Goal: Obtain resource: Obtain resource

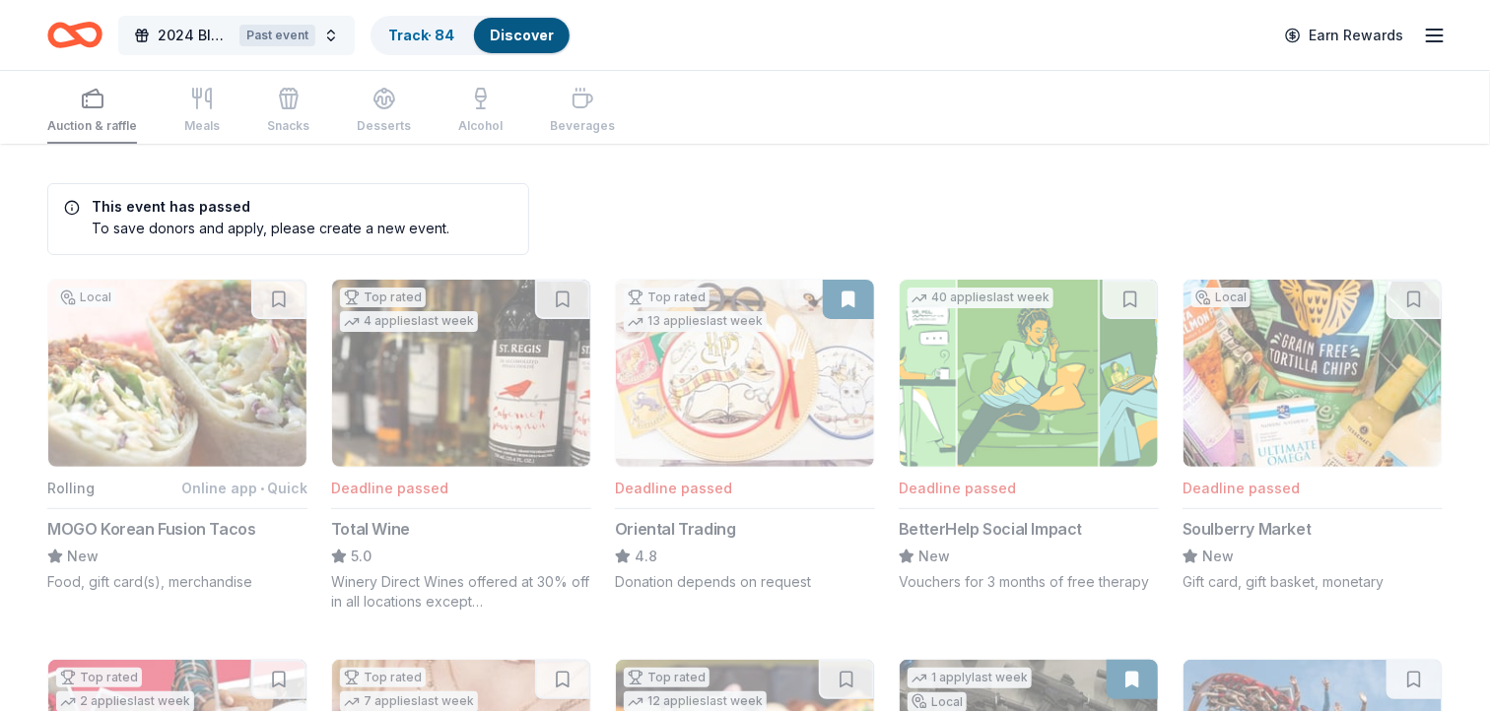
click at [186, 30] on span "2024 Bluemont Gala" at bounding box center [195, 36] width 74 height 24
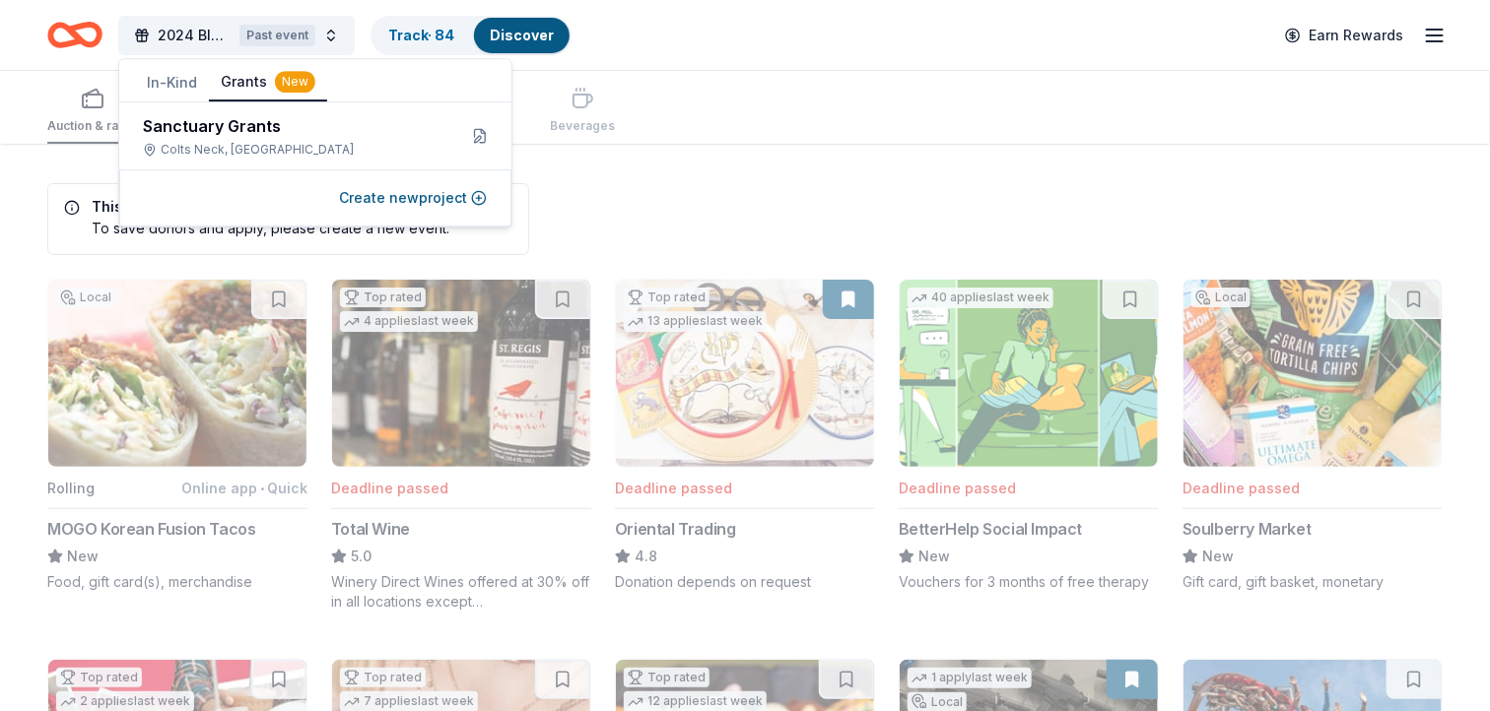
click at [262, 75] on button "Grants New" at bounding box center [268, 82] width 118 height 37
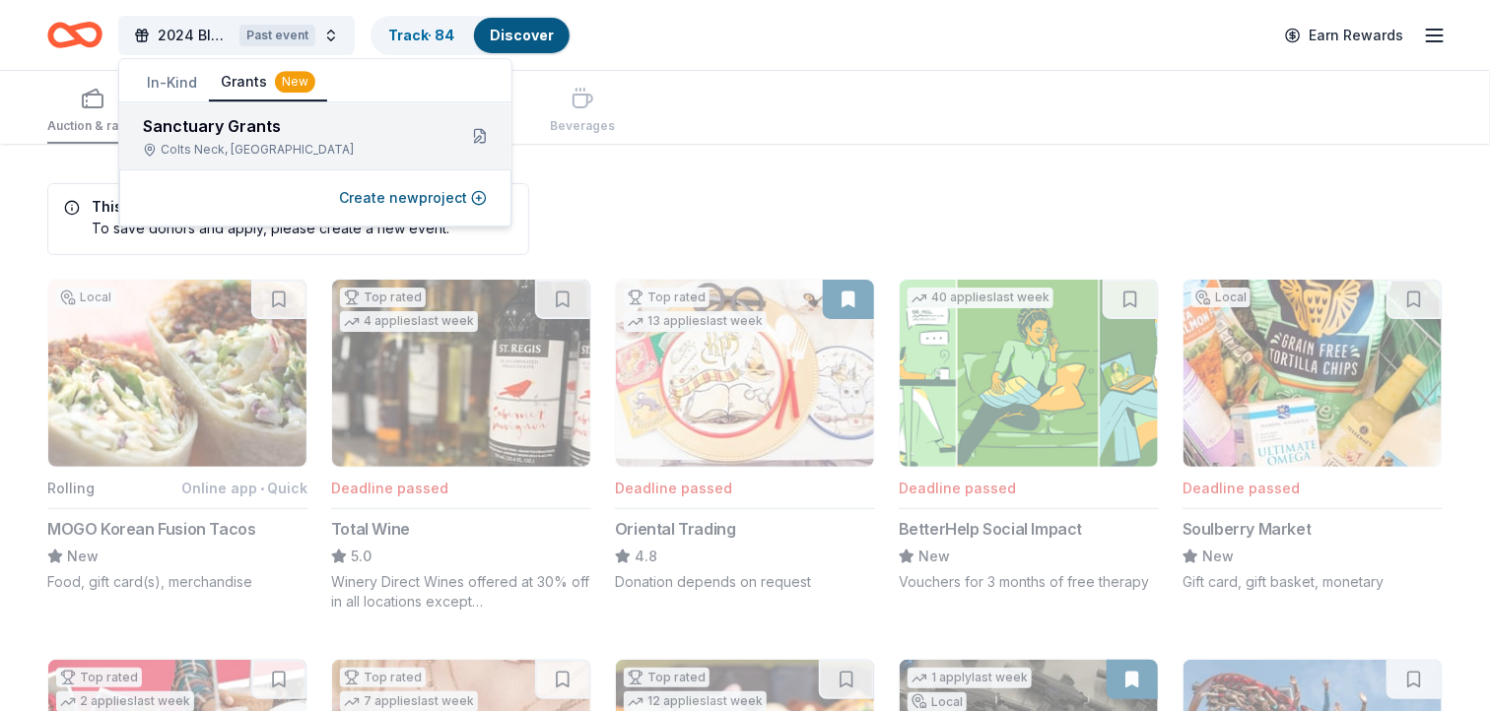
click at [254, 124] on div "Sanctuary Grants" at bounding box center [292, 126] width 298 height 24
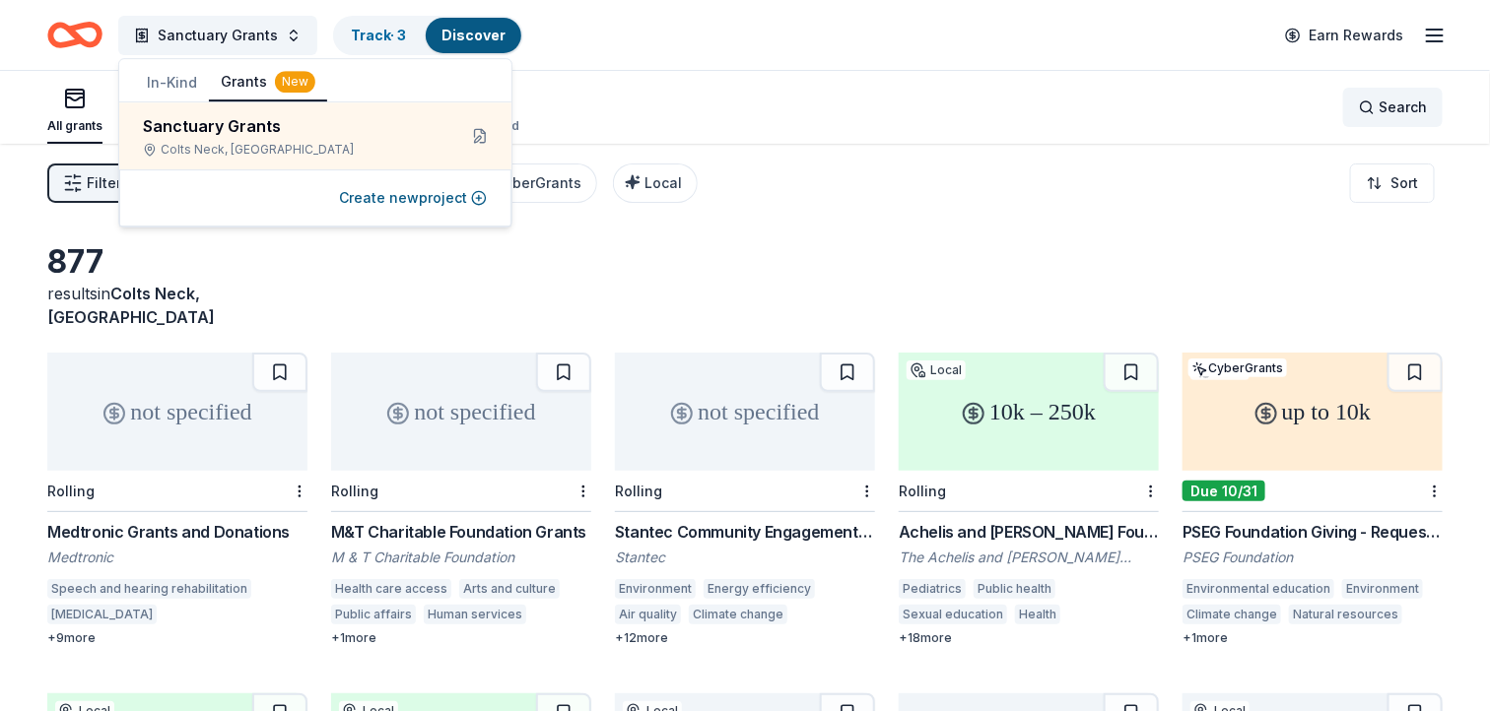
click at [1401, 100] on span "Search" at bounding box center [1403, 108] width 48 height 24
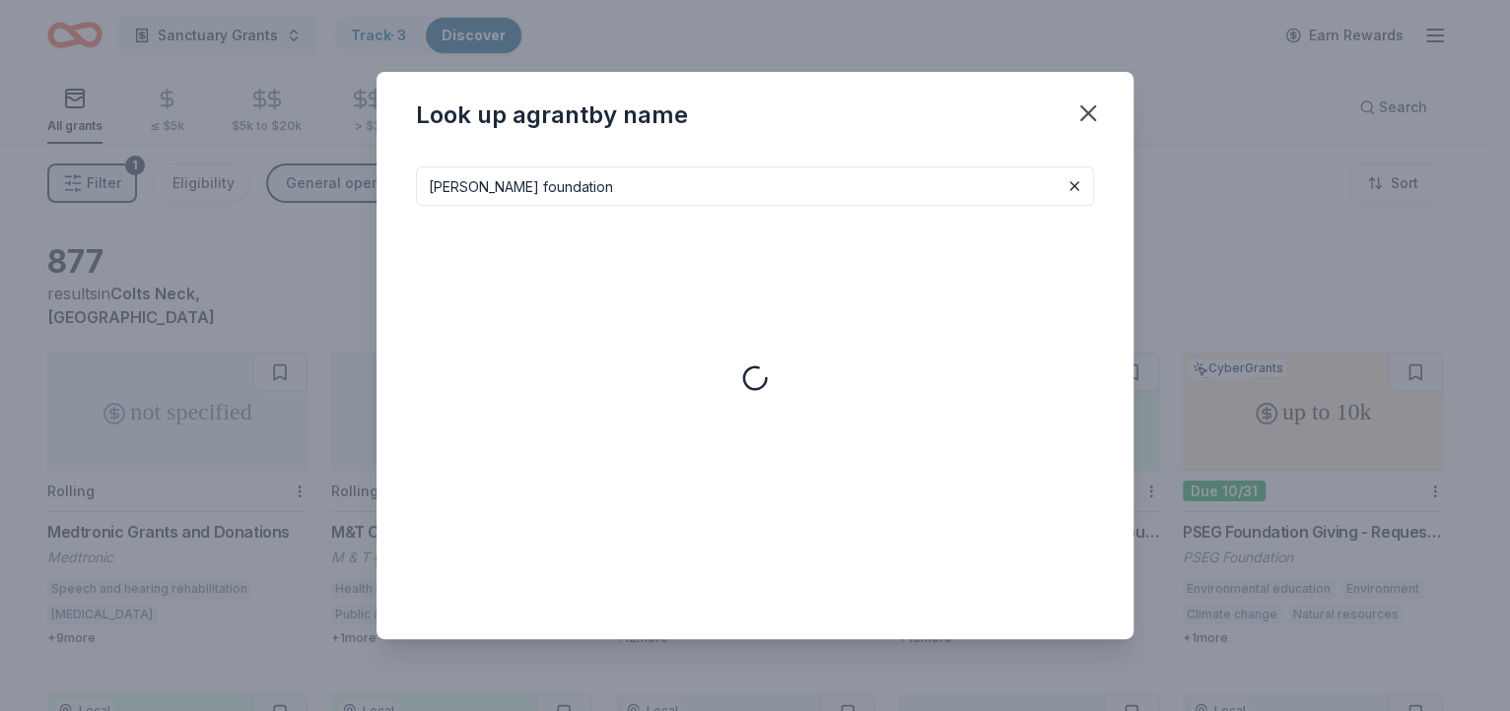
type input "[PERSON_NAME] foundation"
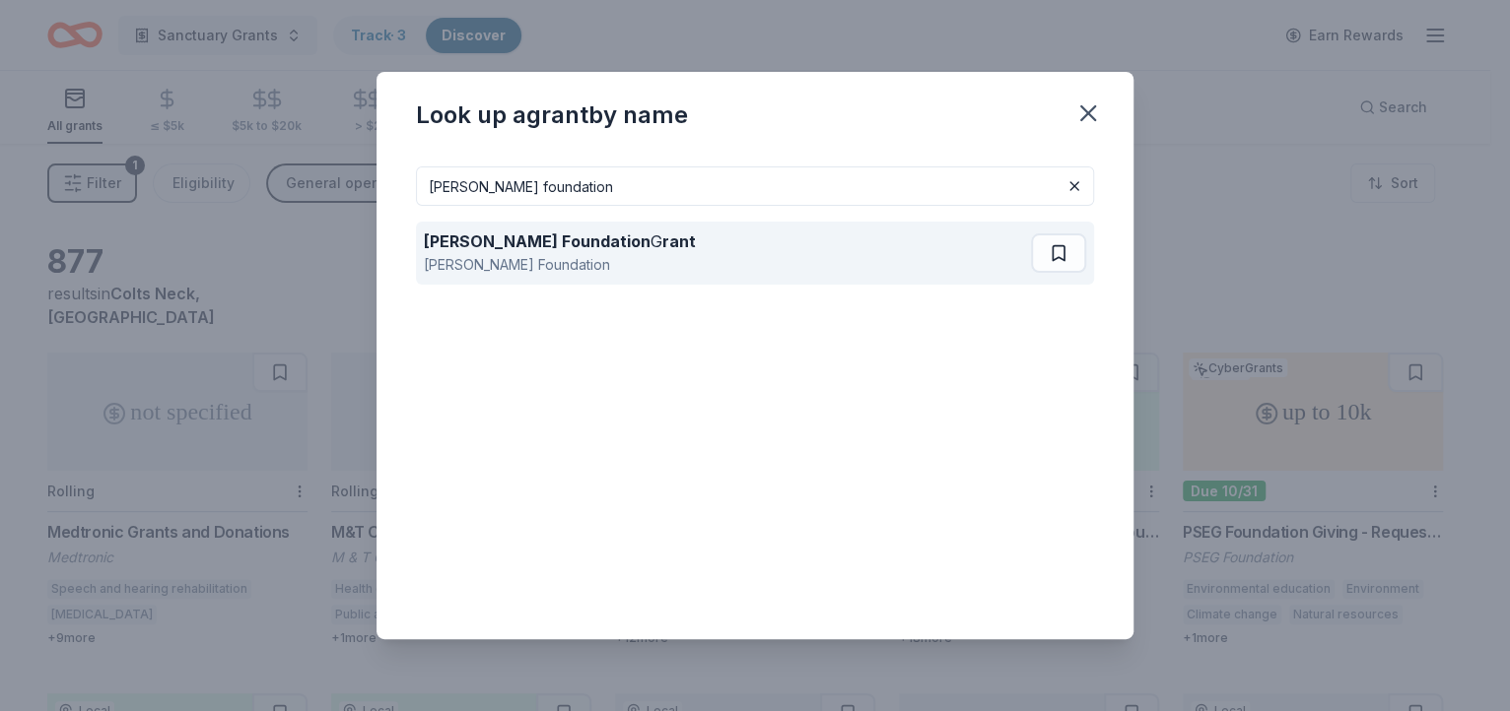
click at [593, 243] on strong "[PERSON_NAME] Foundation" at bounding box center [537, 242] width 227 height 20
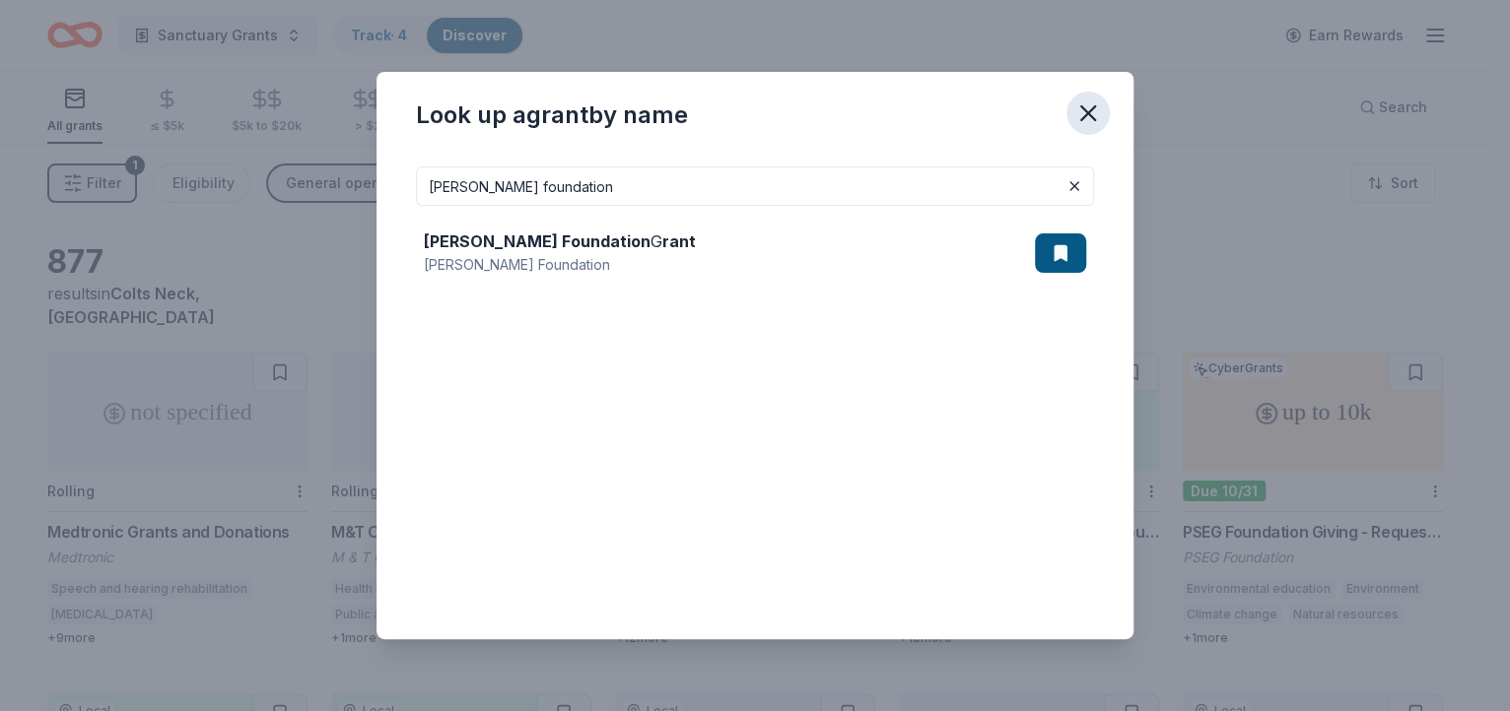
click at [1083, 116] on icon "button" at bounding box center [1088, 113] width 14 height 14
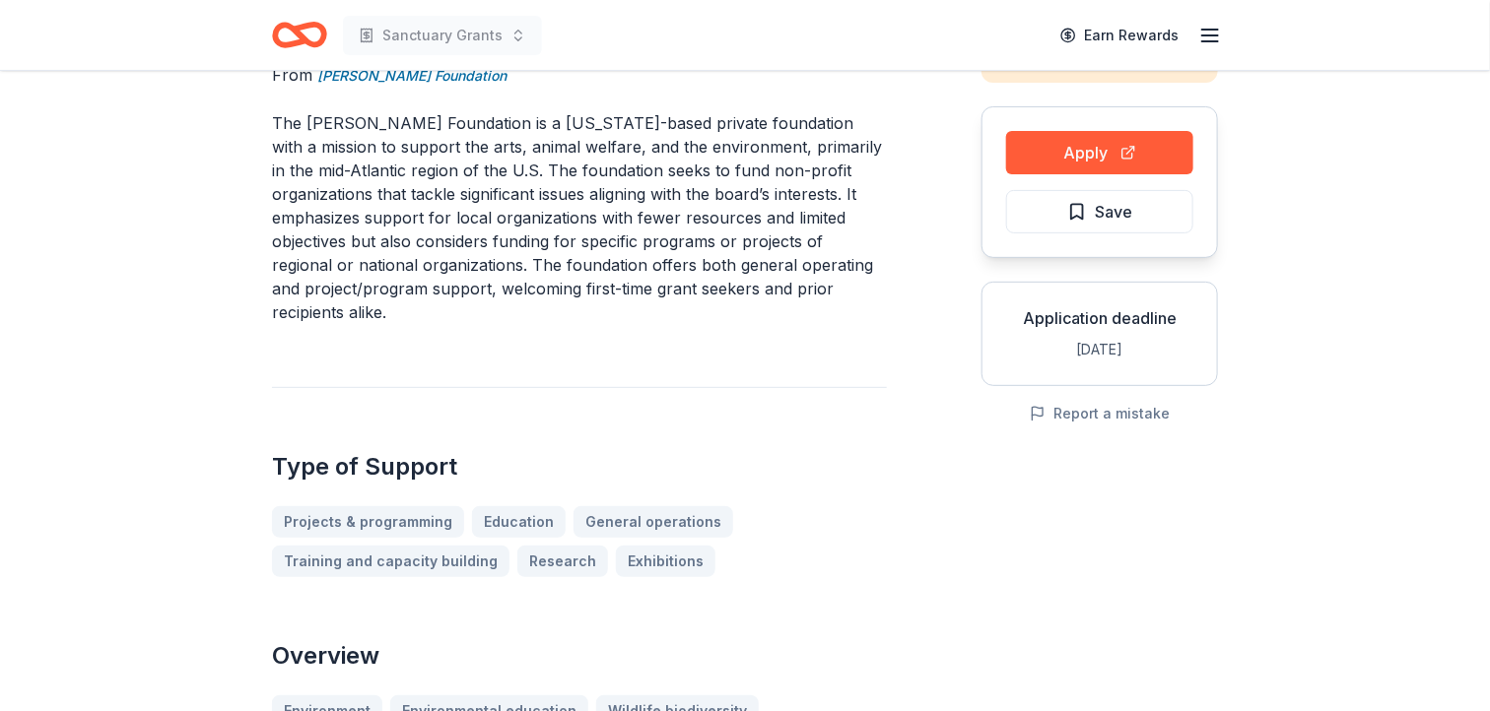
scroll to position [122, 0]
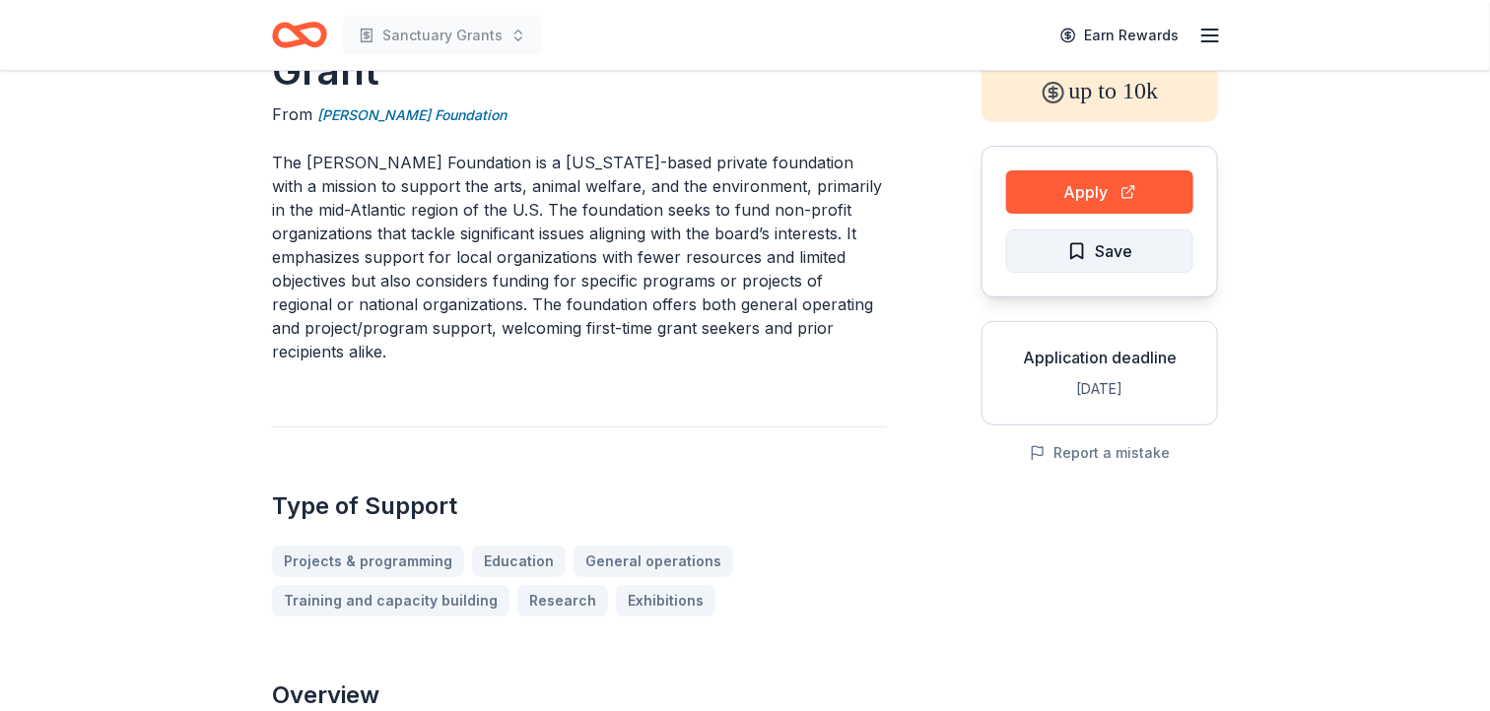
click at [1123, 241] on span "Save" at bounding box center [1113, 251] width 37 height 26
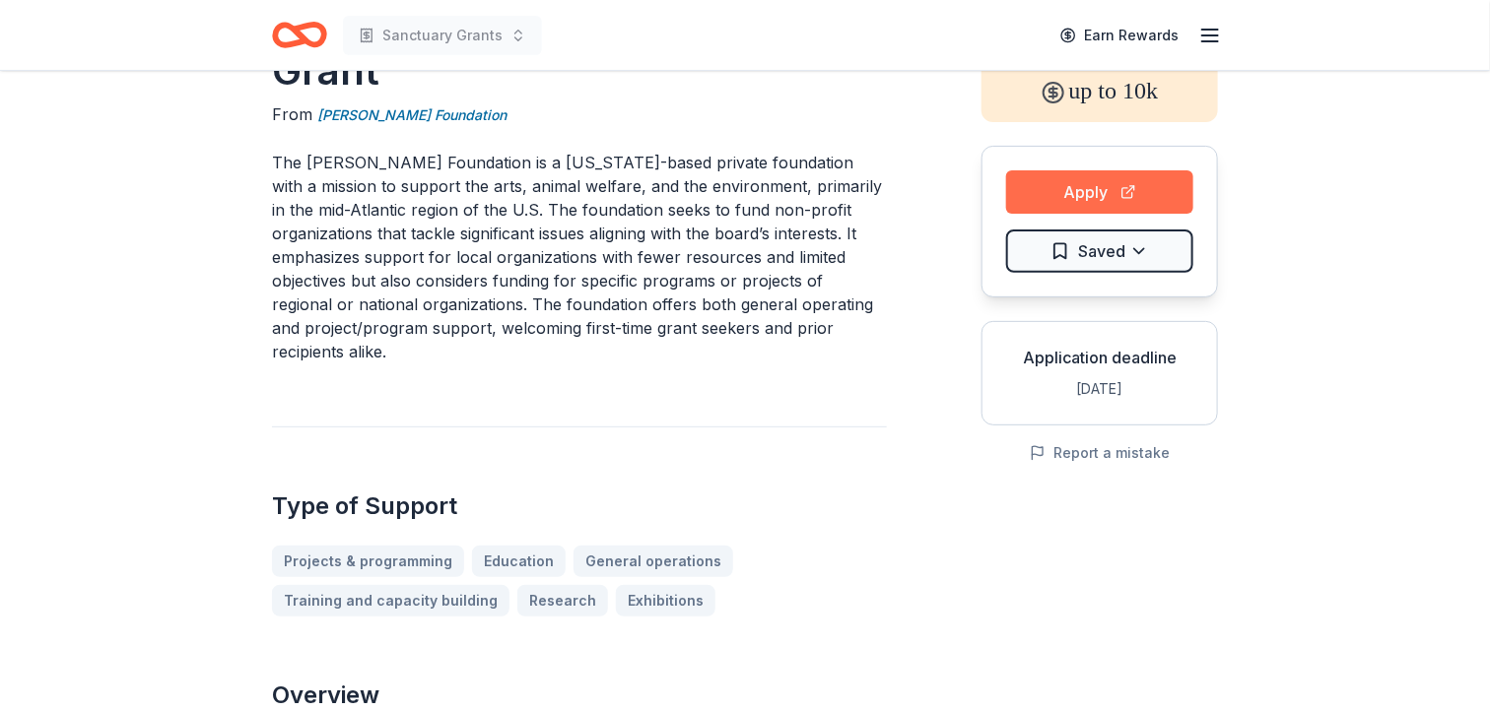
click at [1111, 189] on button "Apply" at bounding box center [1099, 191] width 187 height 43
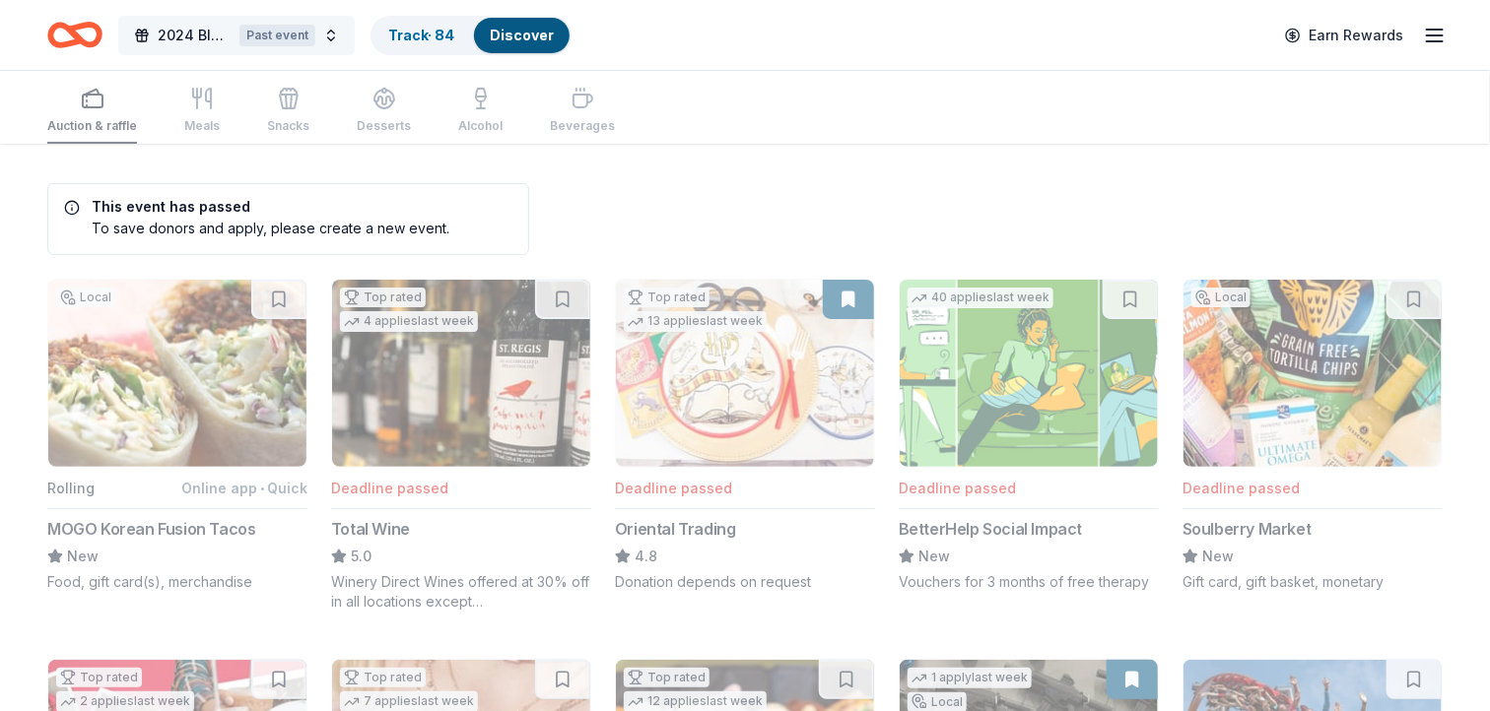
click at [228, 32] on span "2024 Bluemont Gala" at bounding box center [195, 36] width 74 height 24
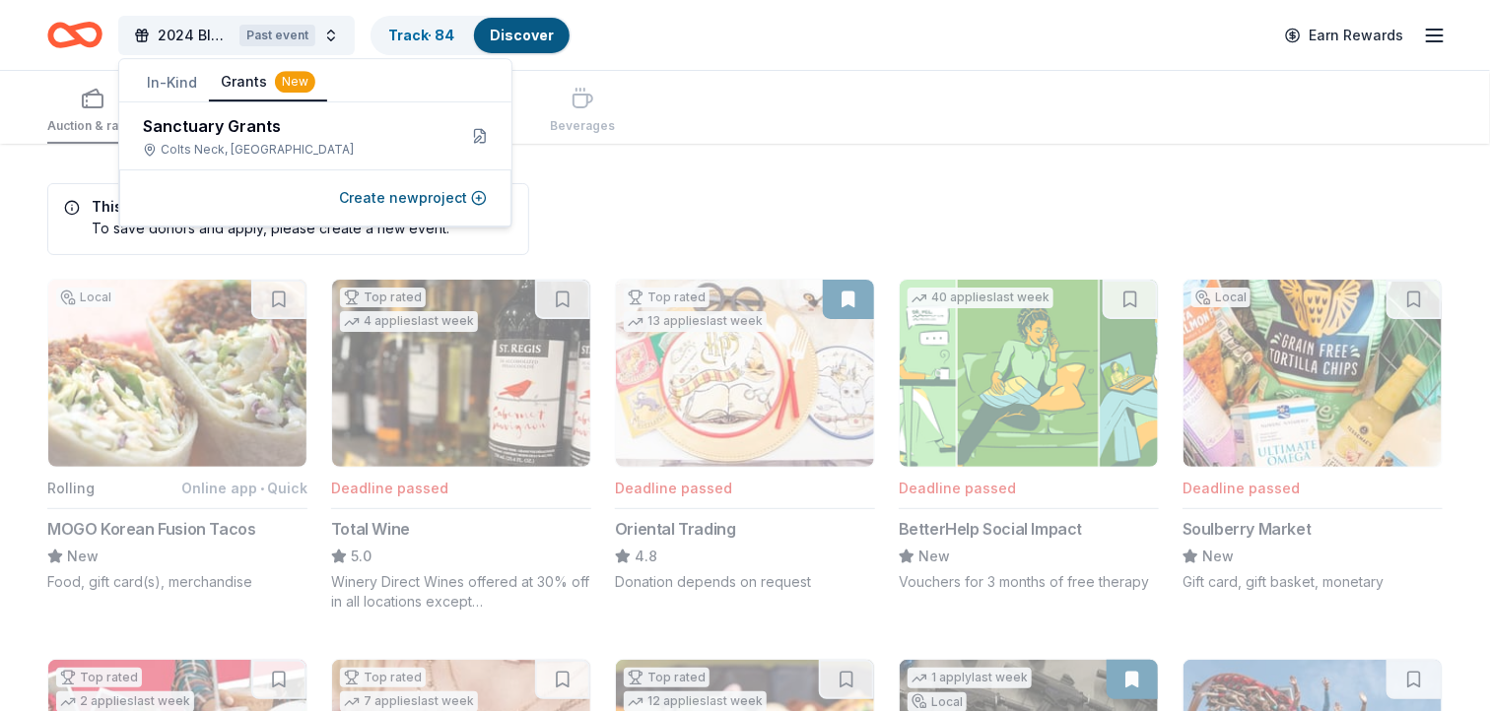
click at [251, 80] on button "Grants New" at bounding box center [268, 82] width 118 height 37
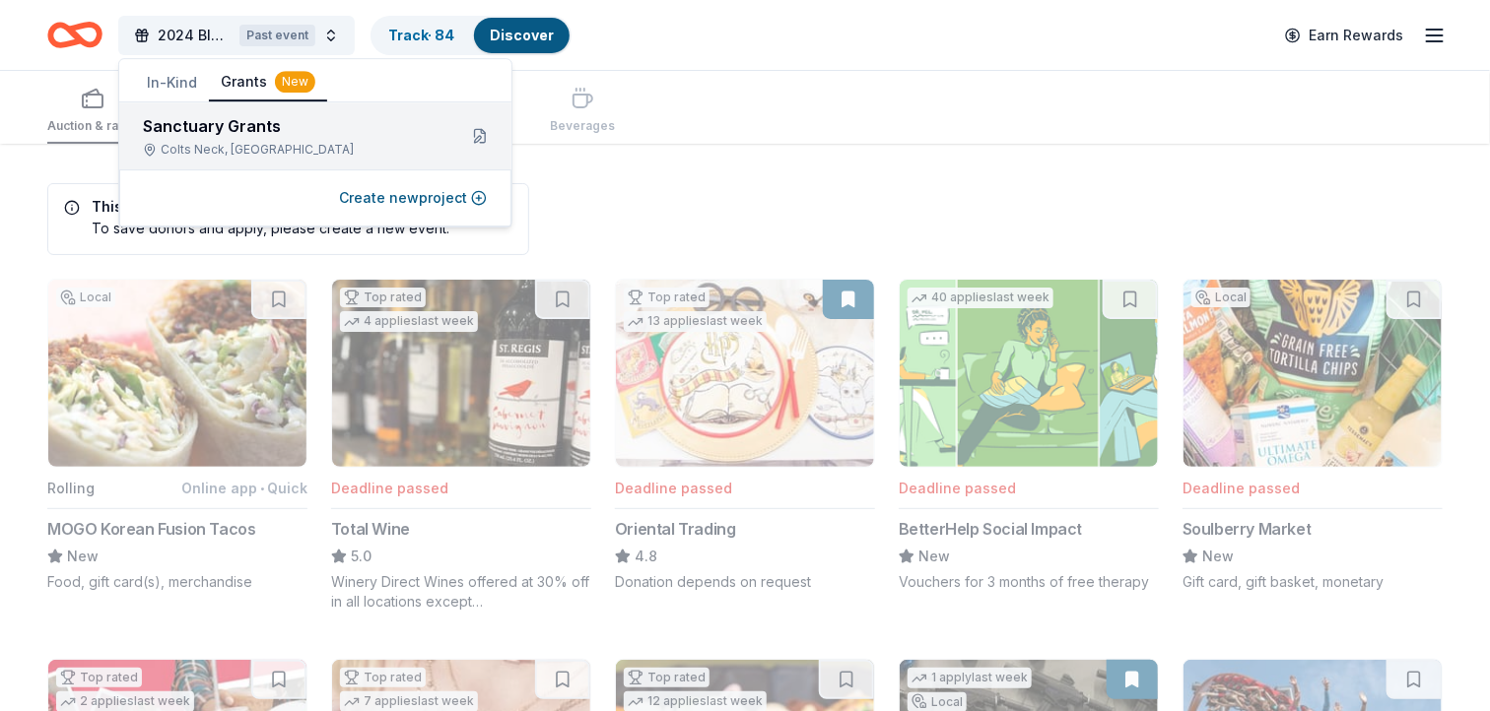
click at [243, 127] on div "Sanctuary Grants" at bounding box center [292, 126] width 298 height 24
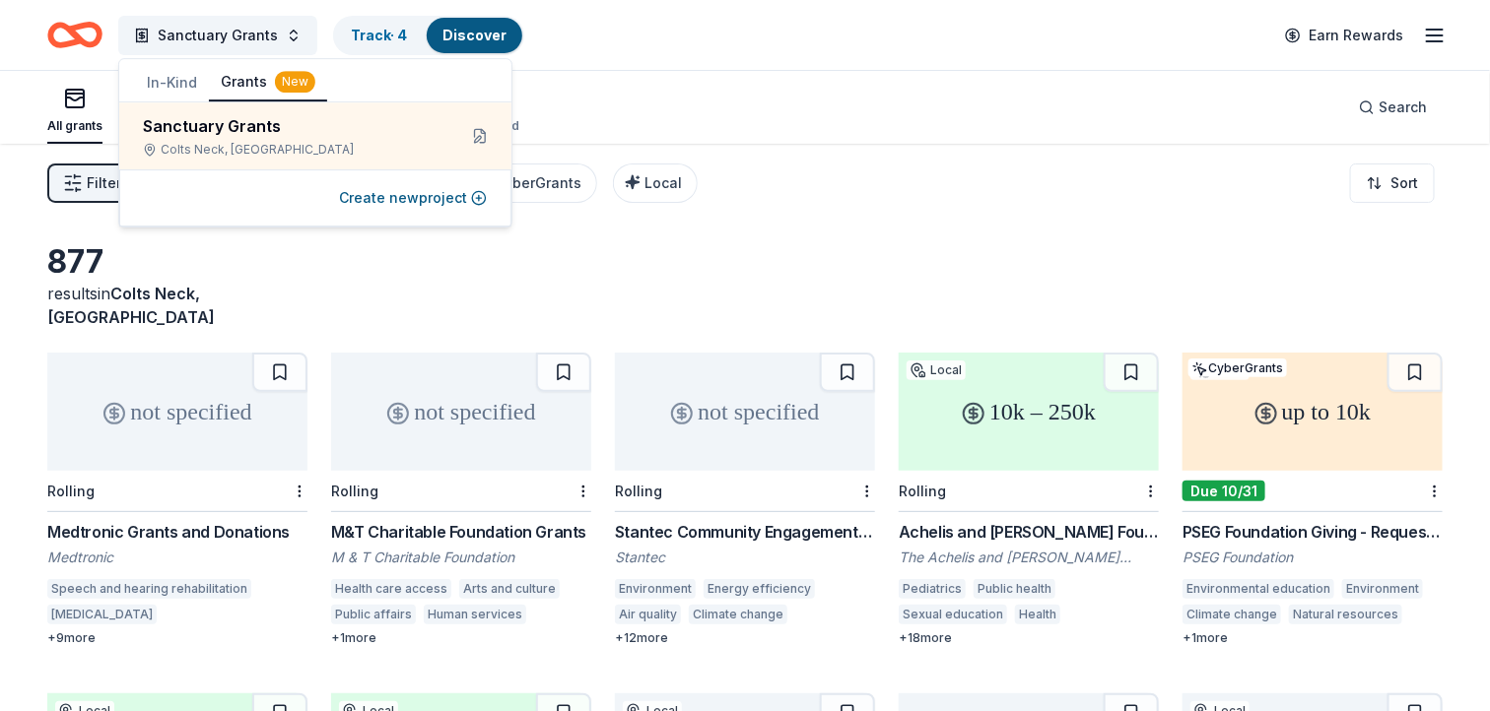
click at [793, 217] on div "Filter 1 Eligibility General operations, Capital, Projects & programming CyberG…" at bounding box center [745, 183] width 1490 height 79
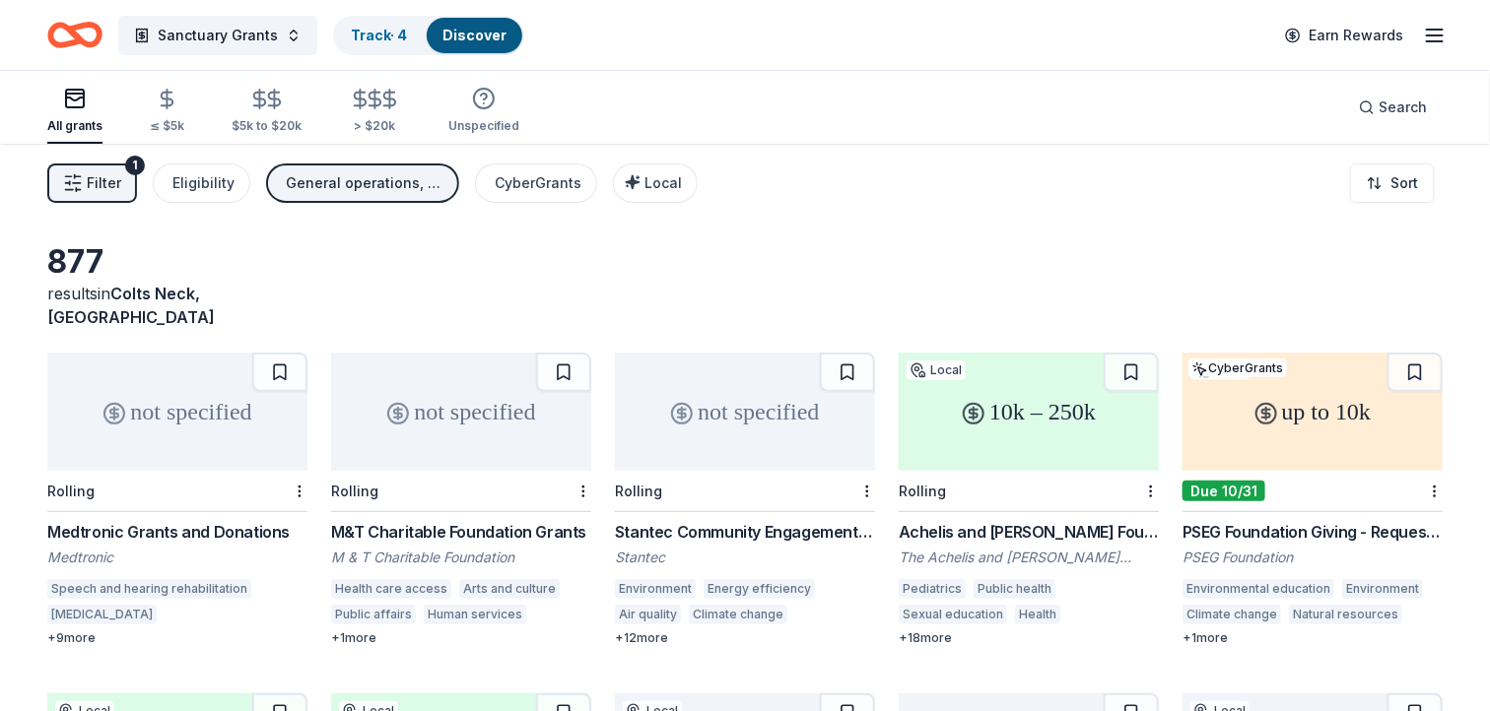
click at [1432, 33] on icon "button" at bounding box center [1435, 36] width 24 height 24
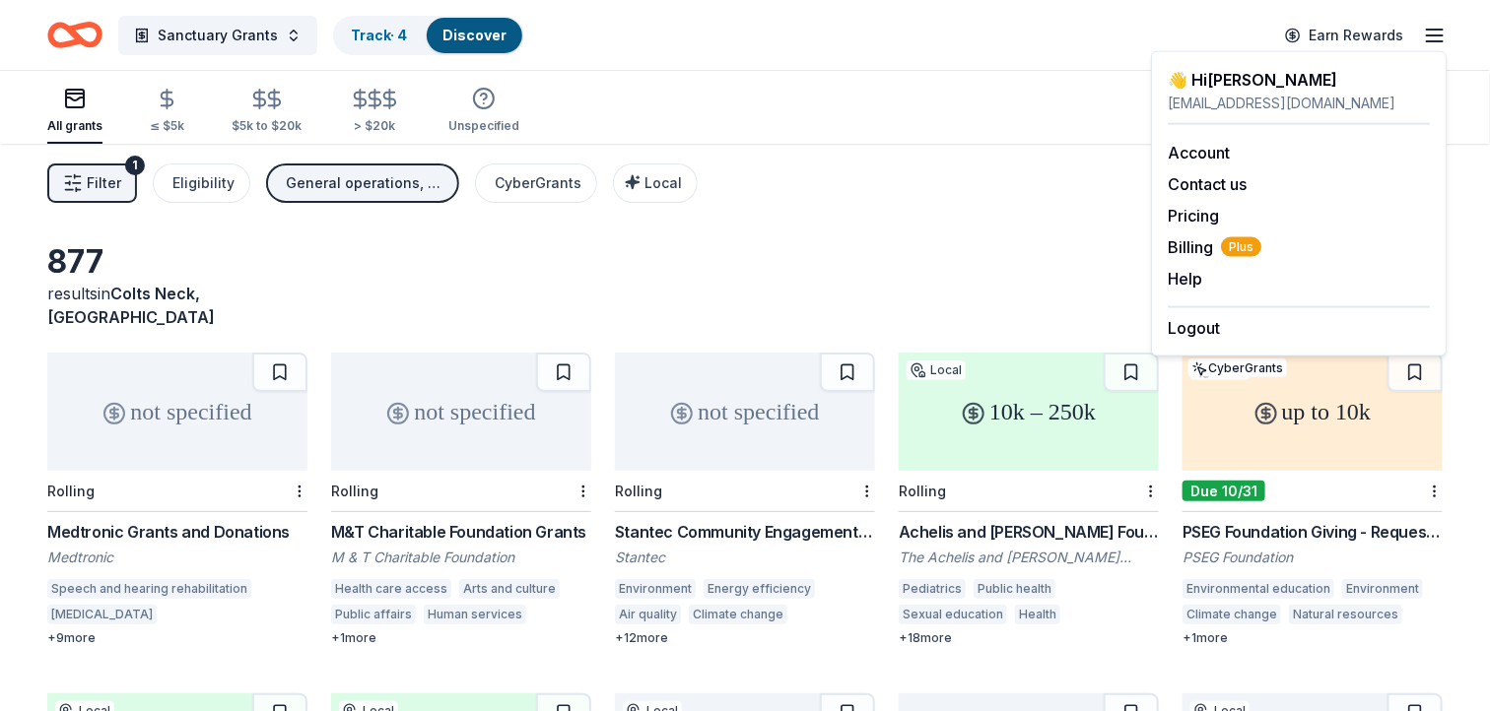
click at [969, 174] on div "Filter 1 Eligibility General operations, Capital, Projects & programming CyberG…" at bounding box center [745, 183] width 1490 height 79
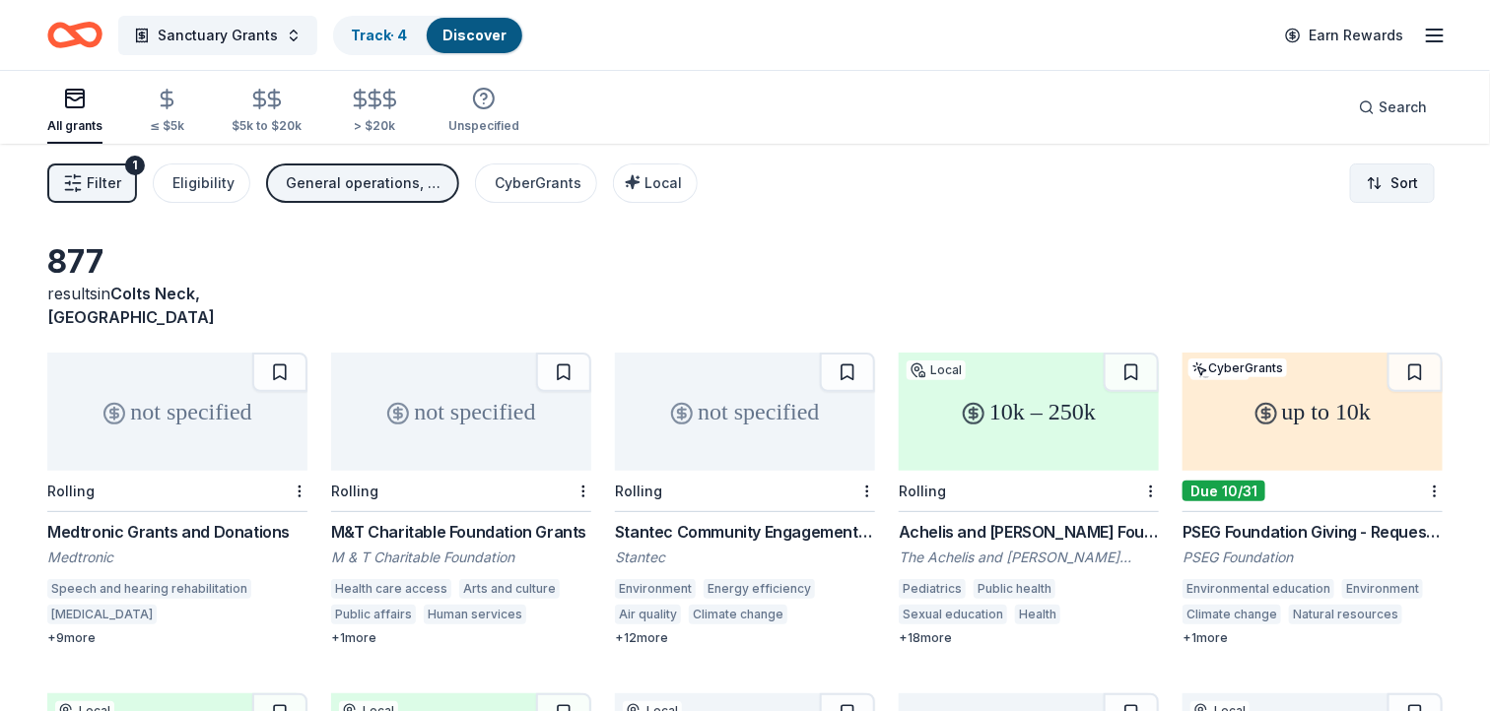
click at [1389, 192] on html "Sanctuary Grants Track · 4 Discover Earn Rewards All grants ≤ $5k $5k to $20k >…" at bounding box center [745, 355] width 1490 height 711
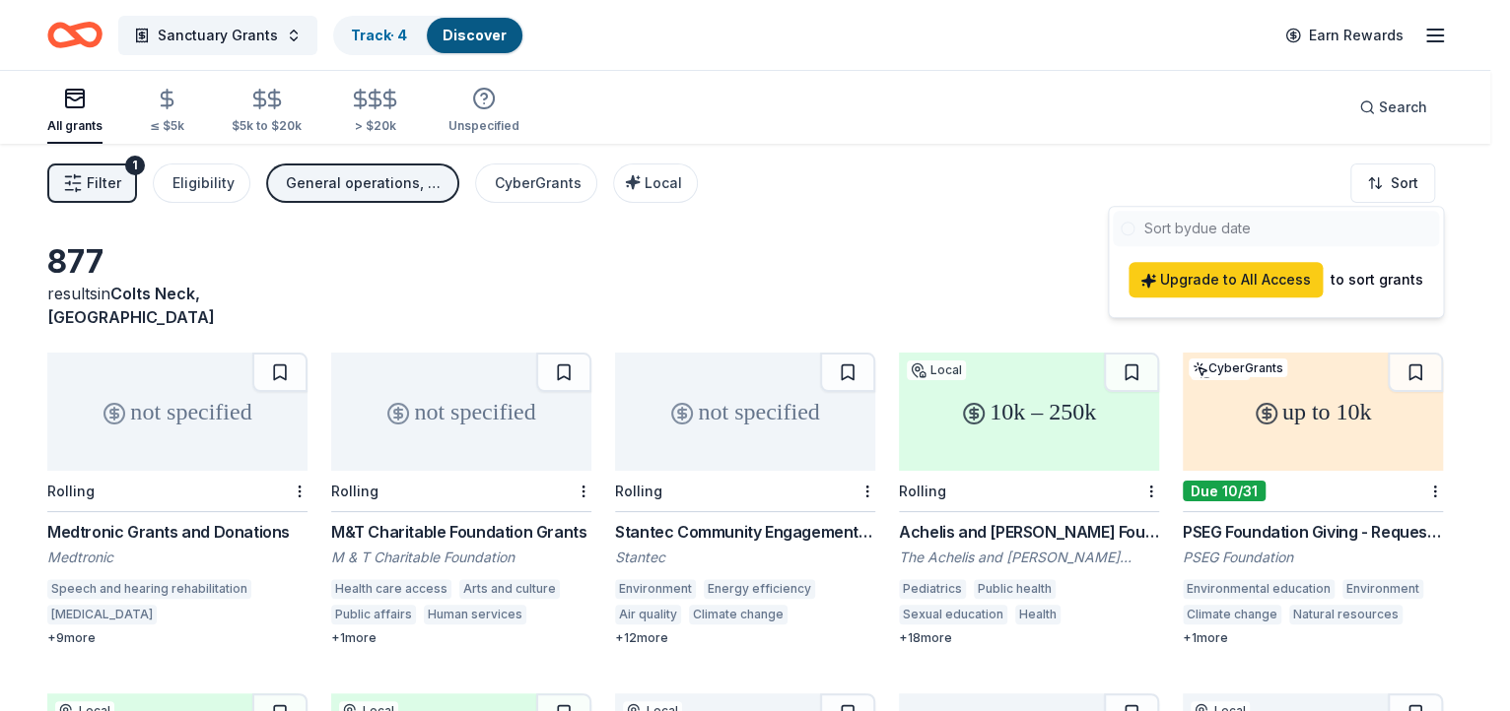
click at [996, 208] on html "Sanctuary Grants Track · 4 Discover Earn Rewards All grants ≤ $5k $5k to $20k >…" at bounding box center [755, 355] width 1510 height 711
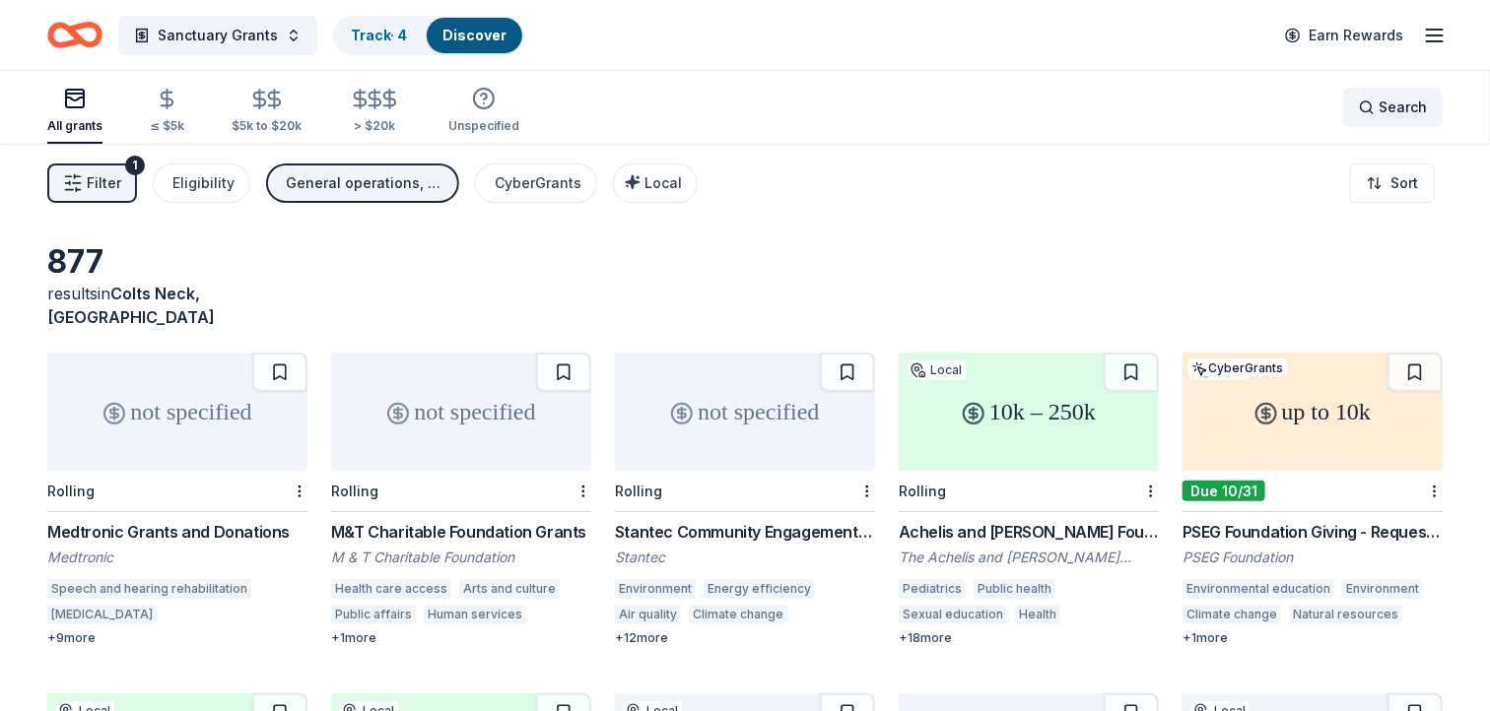
click at [1380, 114] on span "Search" at bounding box center [1403, 108] width 48 height 24
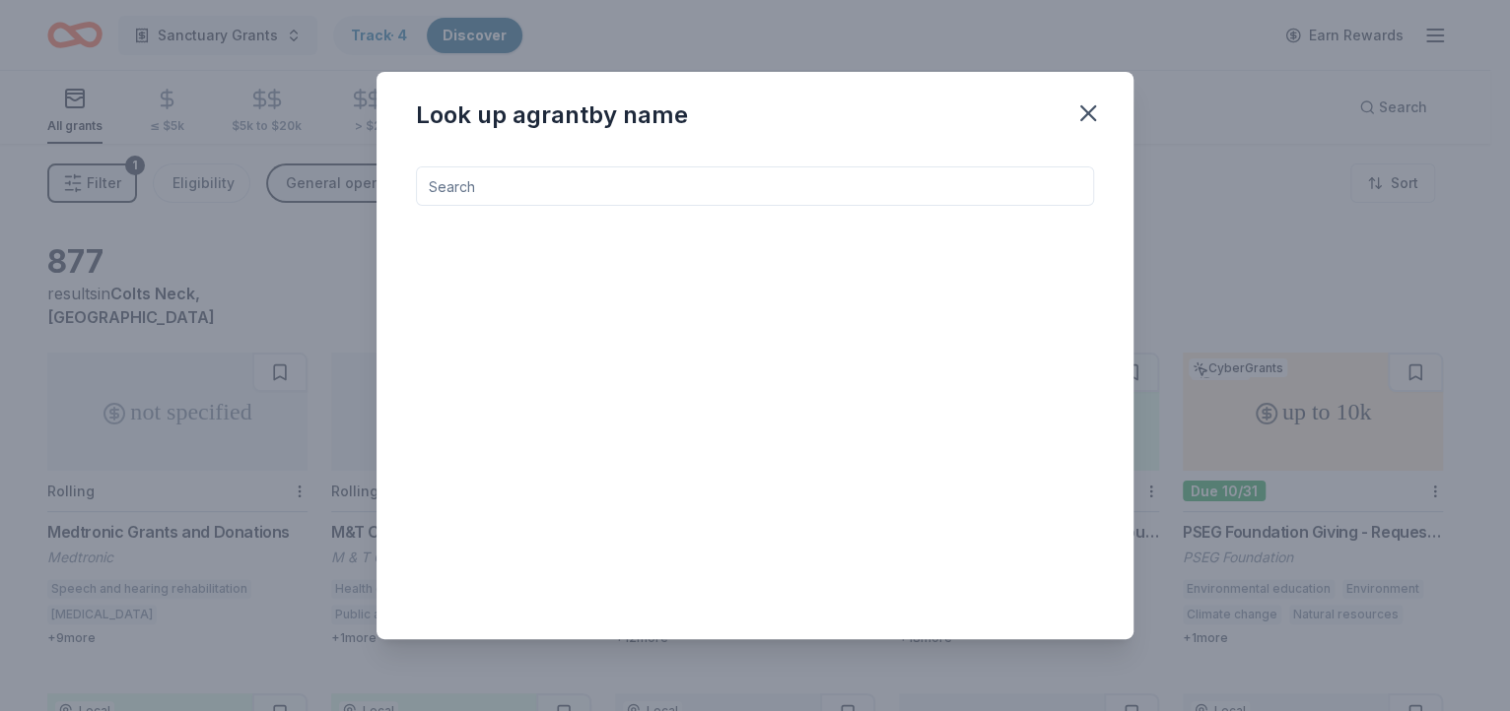
click at [473, 190] on input at bounding box center [755, 186] width 678 height 39
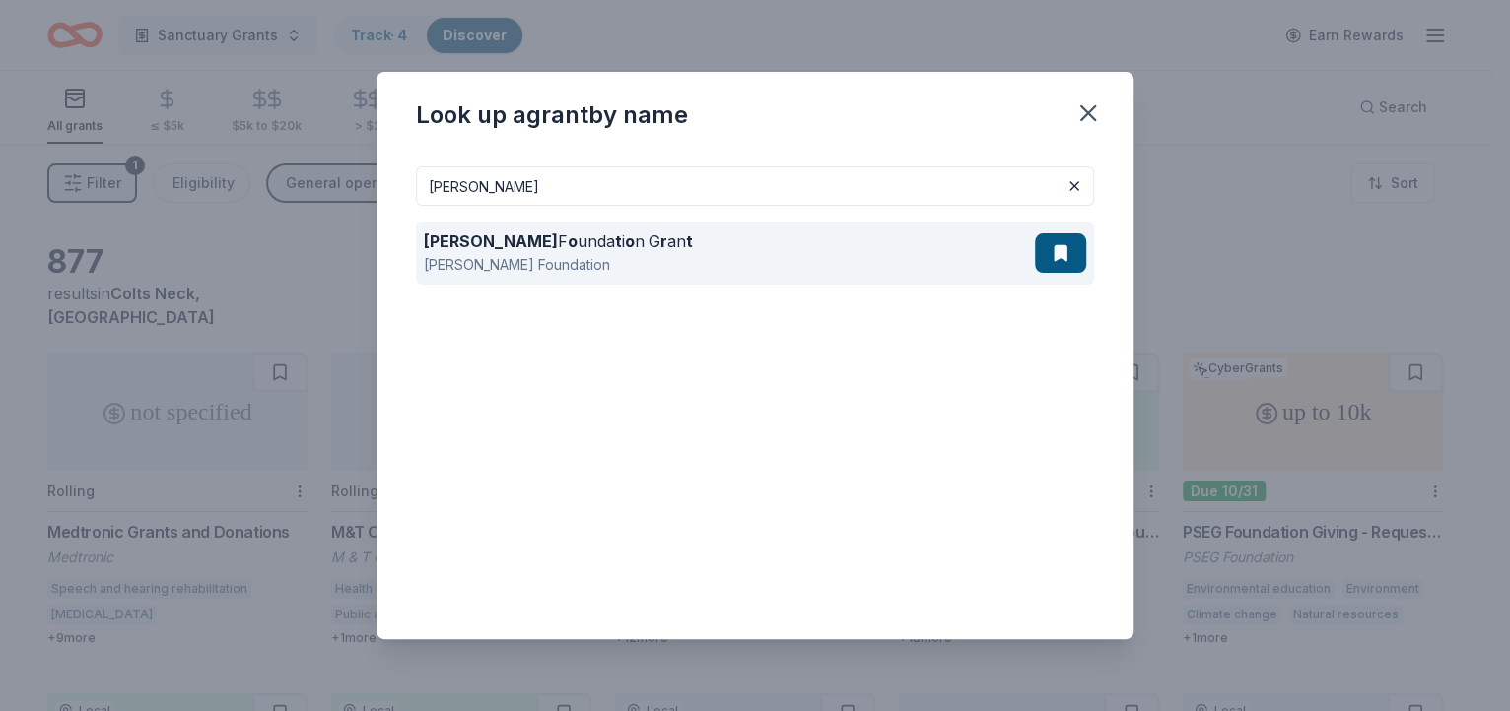
type input "[PERSON_NAME]"
click at [486, 264] on div "[PERSON_NAME] Foundation" at bounding box center [558, 265] width 269 height 24
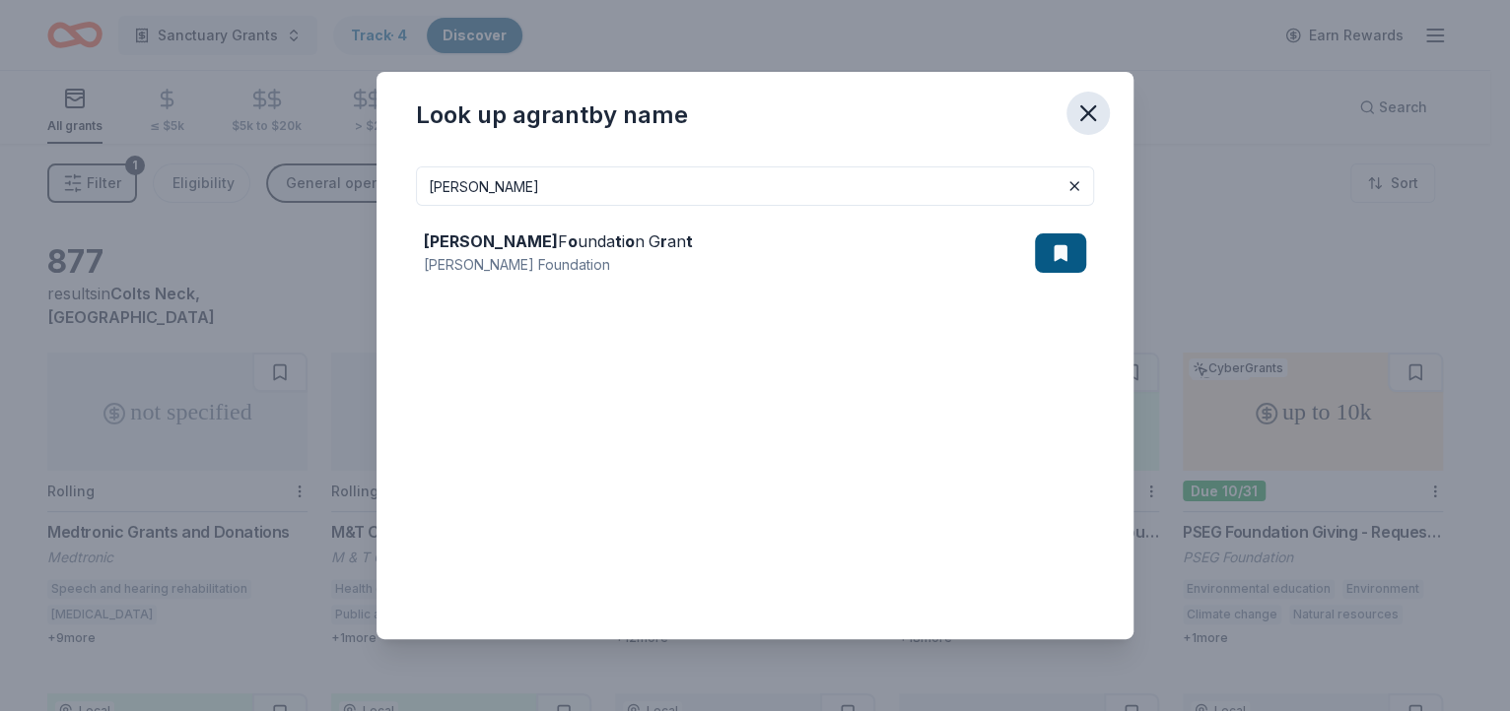
click at [1084, 110] on icon "button" at bounding box center [1088, 113] width 14 height 14
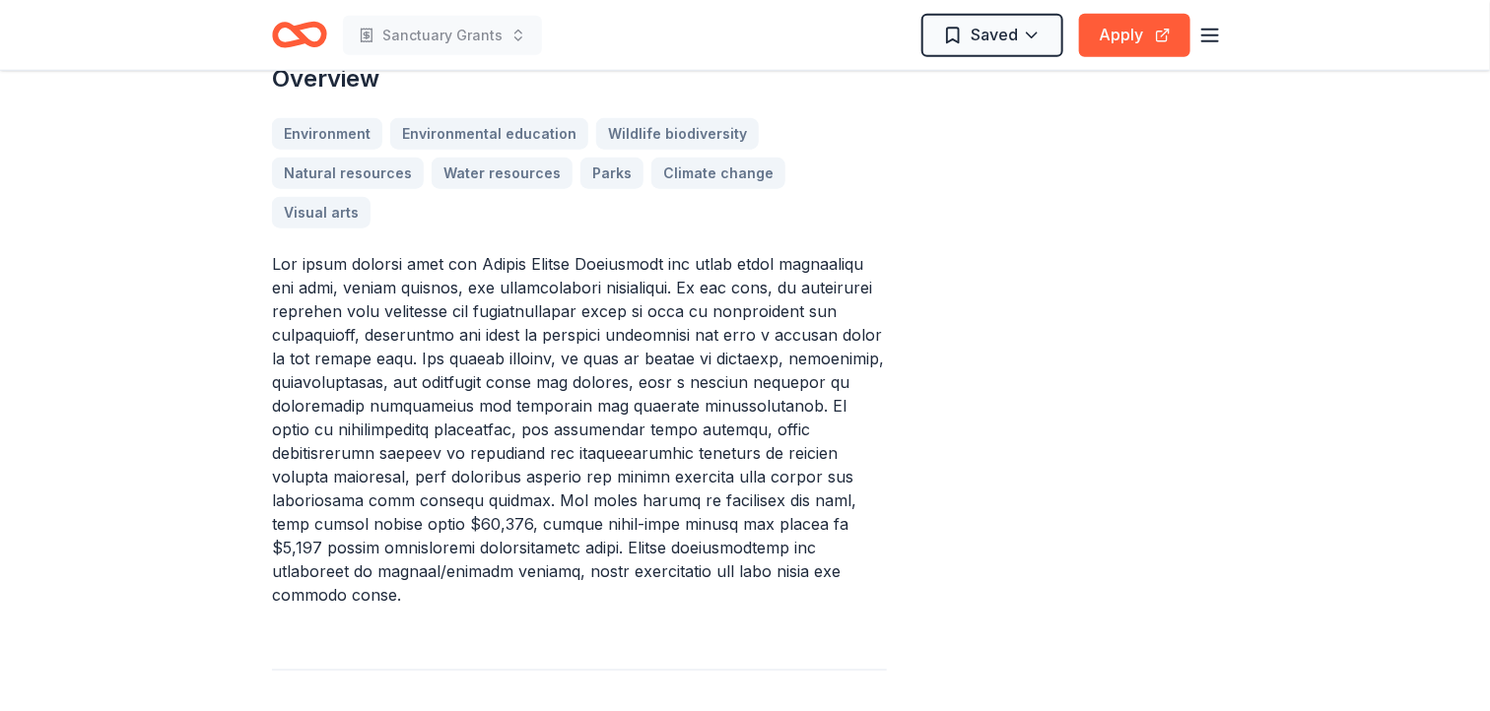
scroll to position [861, 0]
